Goal: Obtain resource: Obtain resource

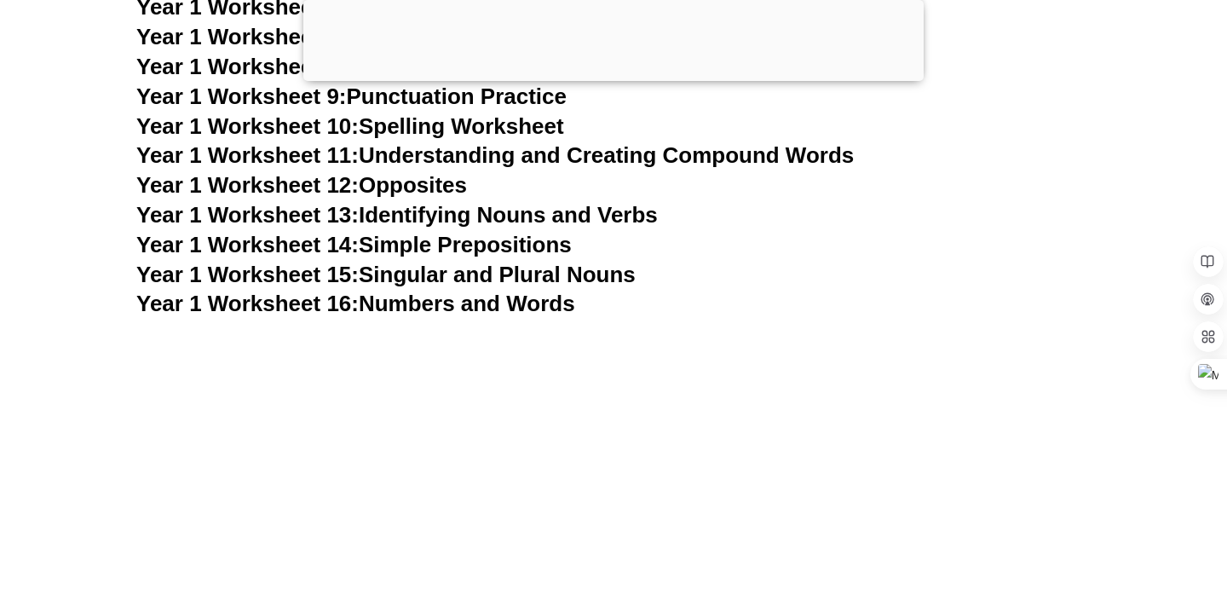
scroll to position [4256, 0]
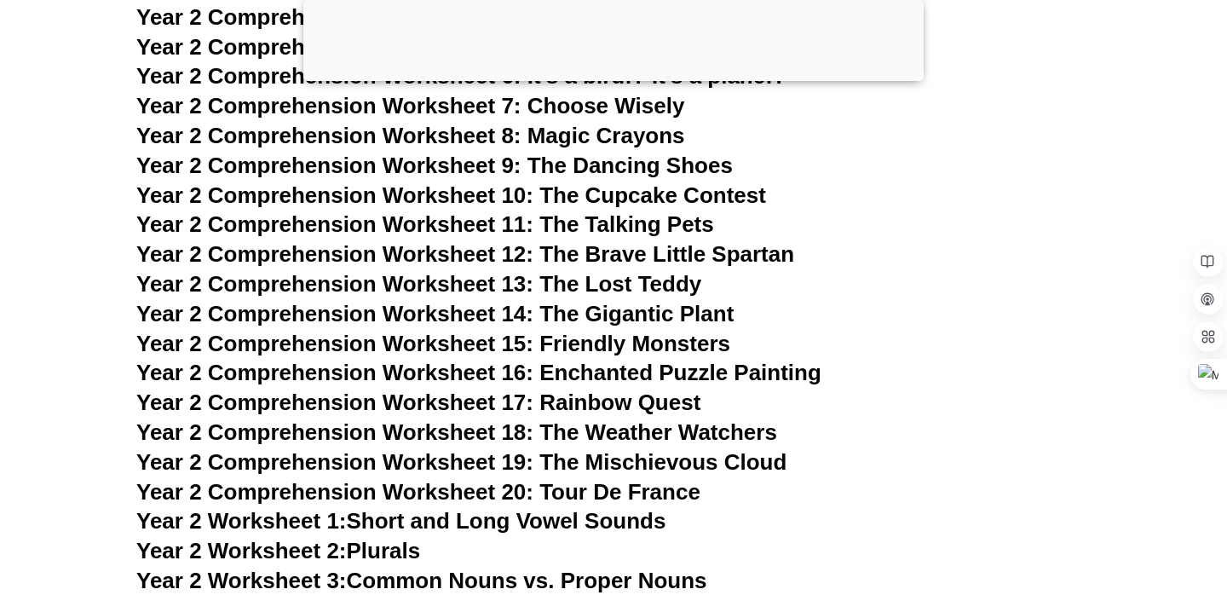
click at [609, 77] on div at bounding box center [613, 77] width 620 height 0
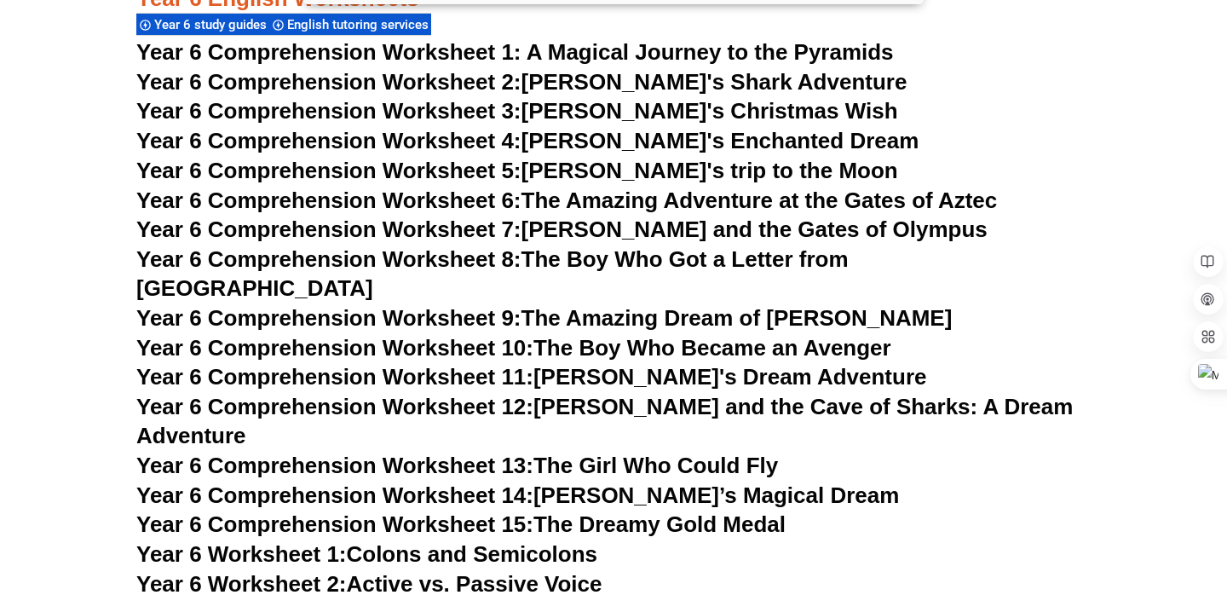
scroll to position [9549, 0]
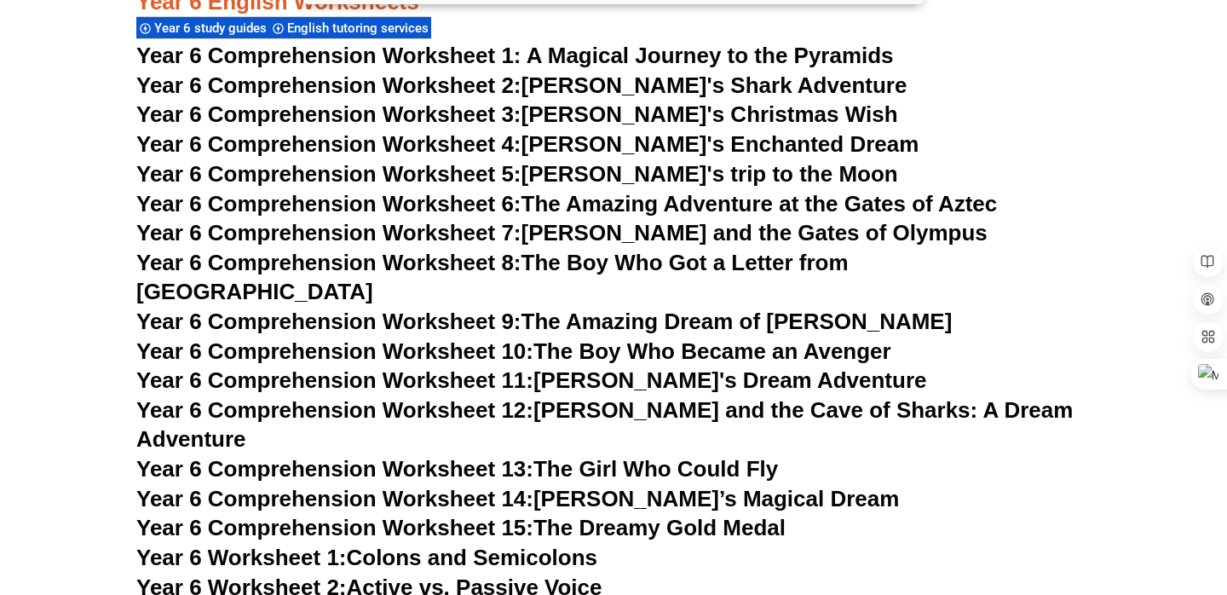
click at [635, 308] on link "Year 6 Comprehension Worksheet 9: The Amazing Dream of [PERSON_NAME]" at bounding box center [543, 321] width 815 height 26
click at [739, 514] on link "Year 6 Comprehension Worksheet 15: The Dreamy Gold Medal" at bounding box center [460, 527] width 649 height 26
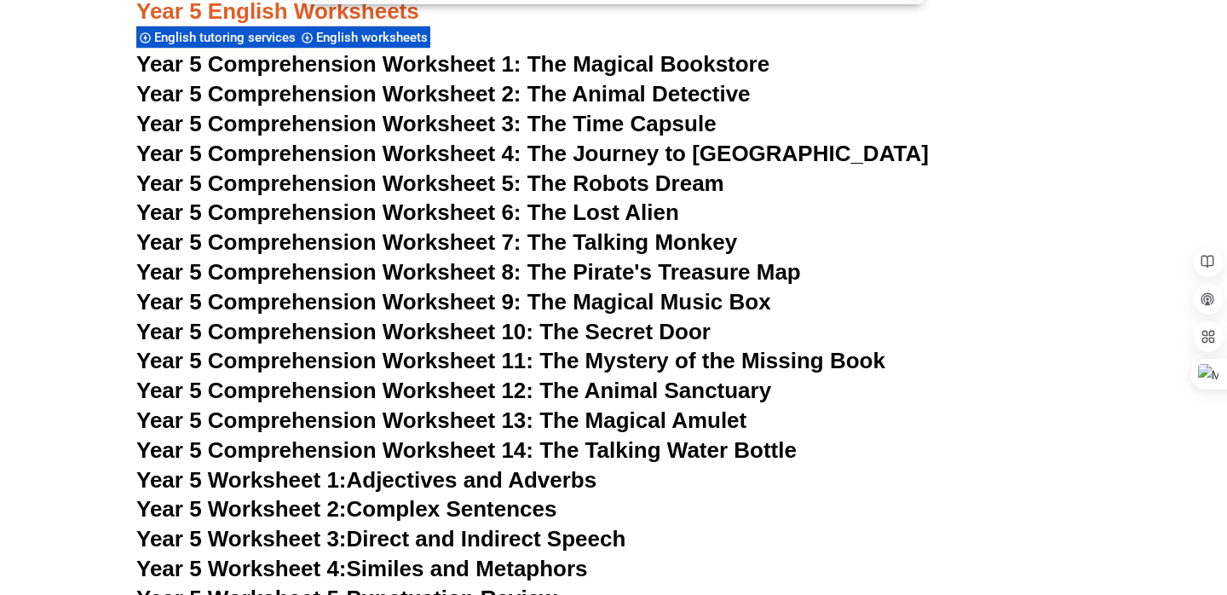
scroll to position [8273, 0]
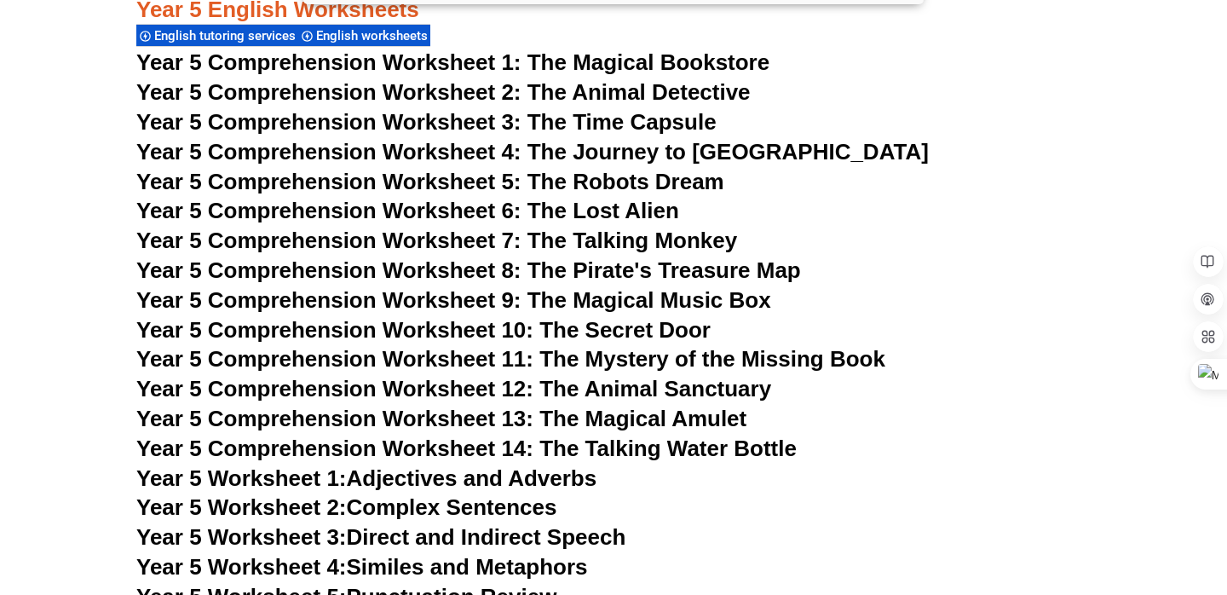
click at [621, 215] on span "Year 5 Comprehension Worksheet 6: The Lost Alien" at bounding box center [407, 211] width 543 height 26
click at [708, 417] on span "Year 5 Comprehension Worksheet 13: The Magical Amulet" at bounding box center [441, 418] width 610 height 26
click at [816, 170] on h3 "Year 5 Comprehension Worksheet 5: The Robots Dream" at bounding box center [613, 182] width 954 height 29
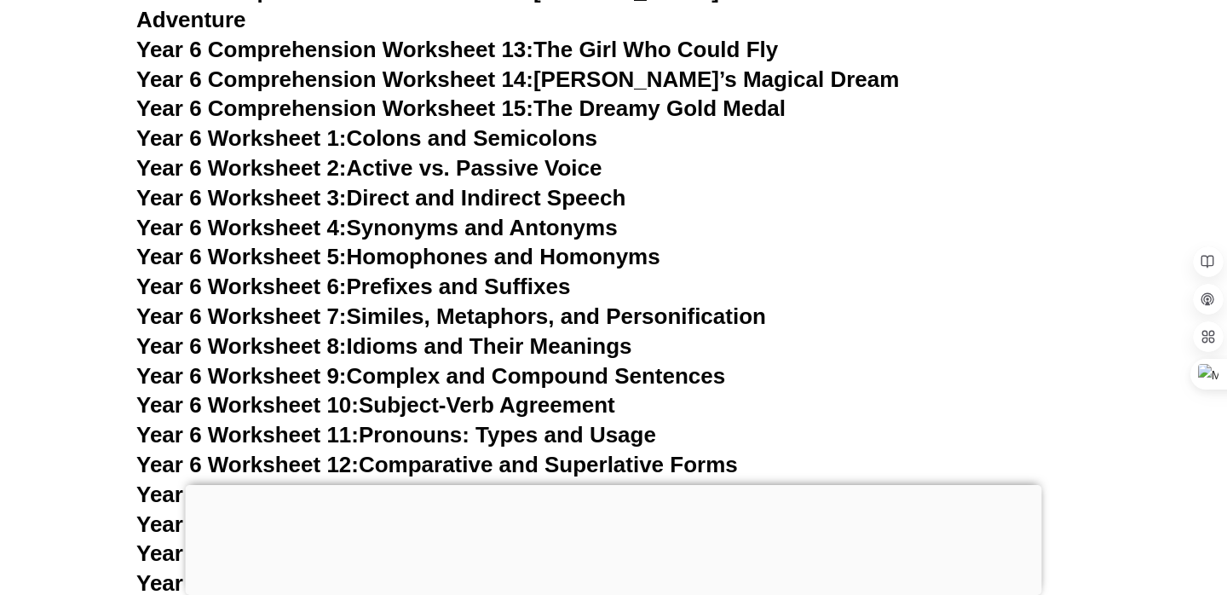
scroll to position [9687, 0]
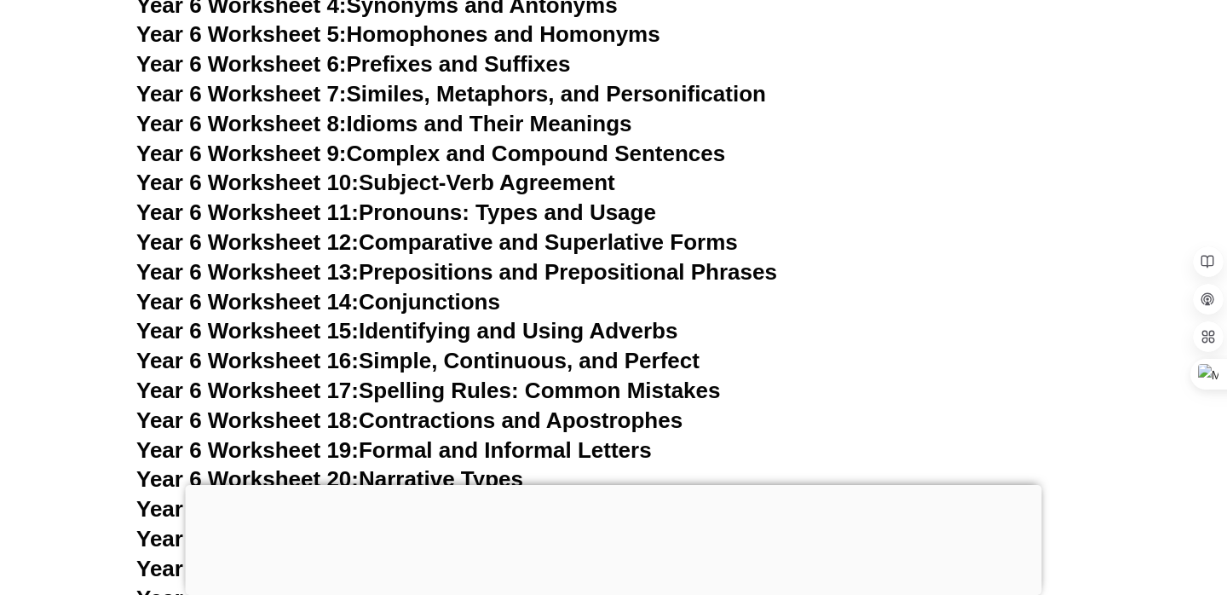
scroll to position [9860, 0]
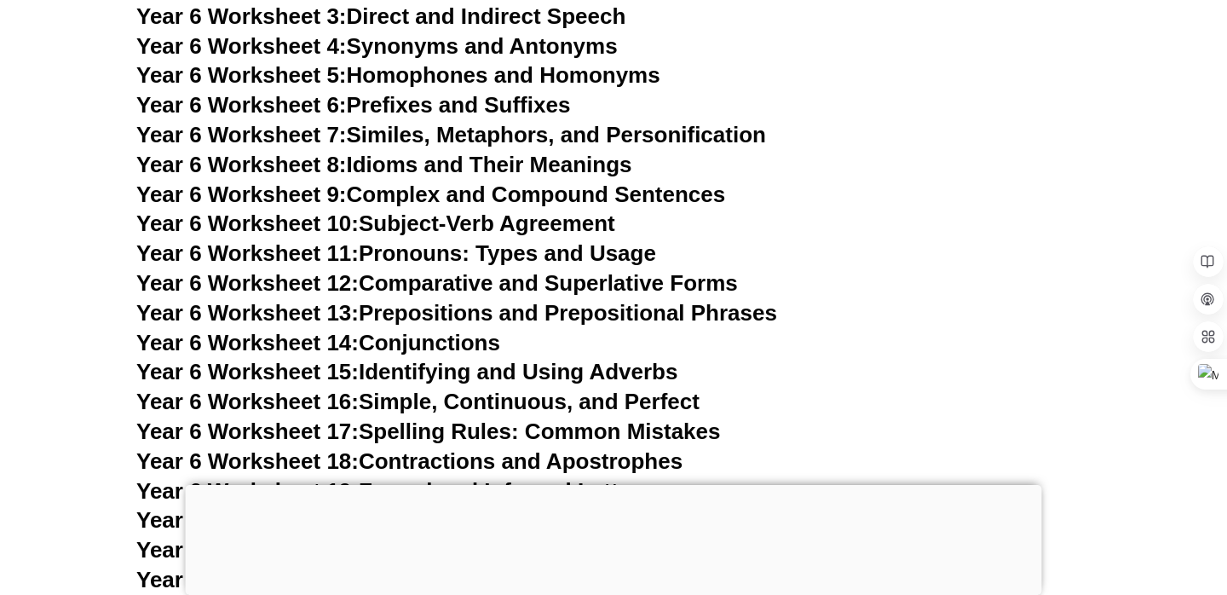
click at [523, 152] on link "Year 6 Worksheet 8: Idioms and Their Meanings" at bounding box center [383, 165] width 495 height 26
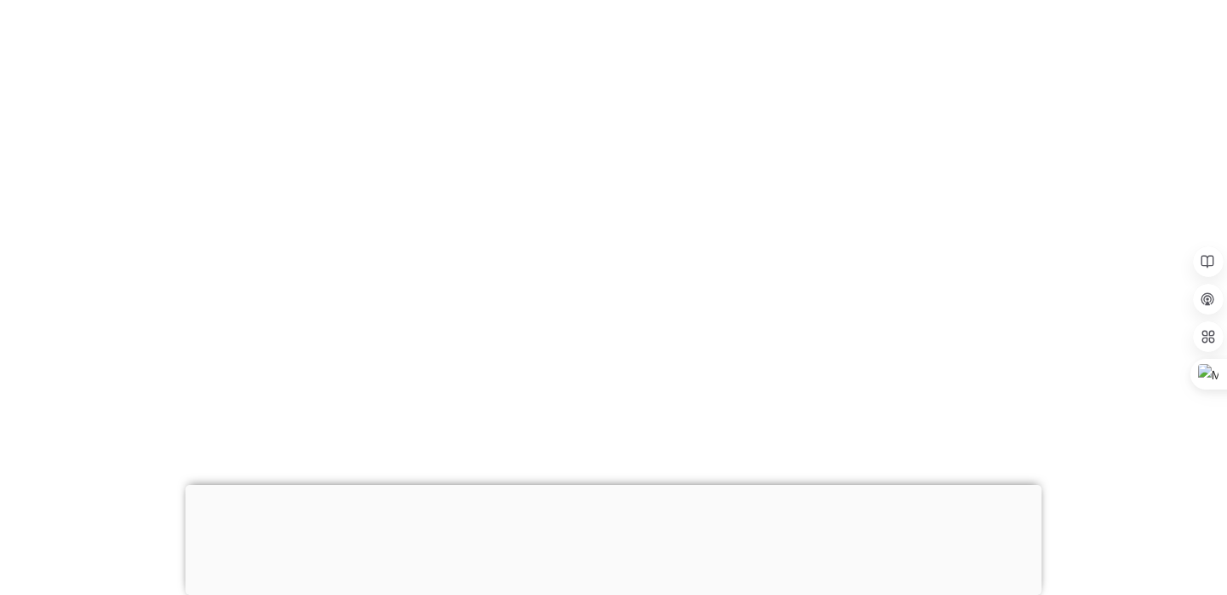
scroll to position [9901, 0]
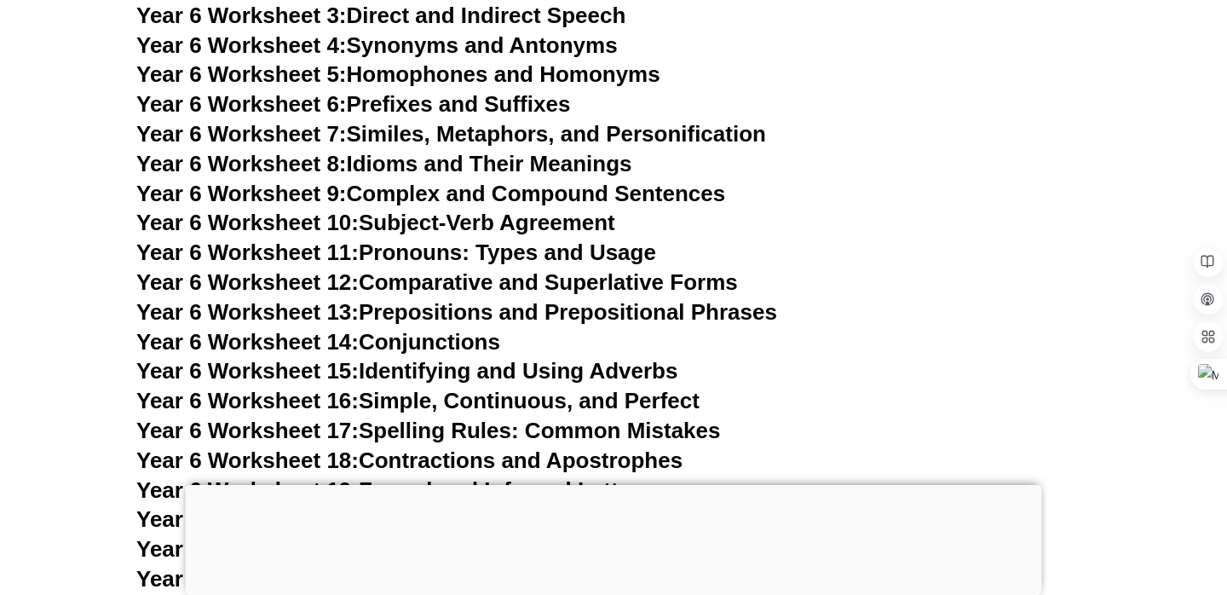
scroll to position [9860, 0]
click at [612, 485] on div at bounding box center [614, 485] width 856 height 0
